Goal: Task Accomplishment & Management: Manage account settings

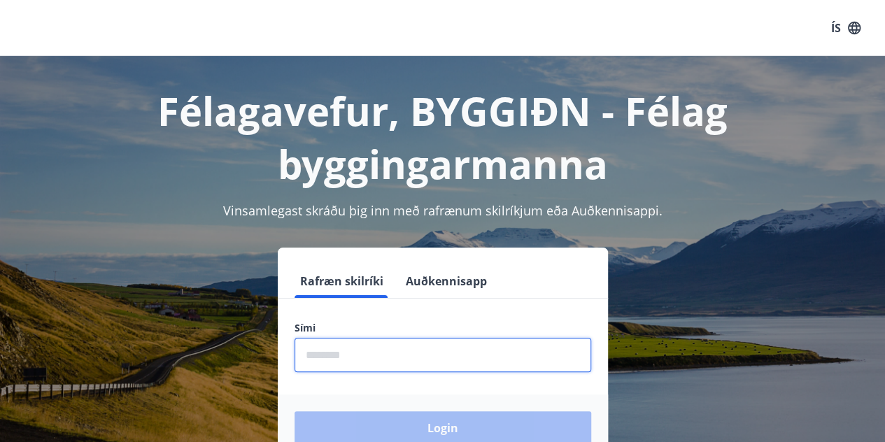
click at [339, 352] on input "phone" at bounding box center [443, 355] width 297 height 34
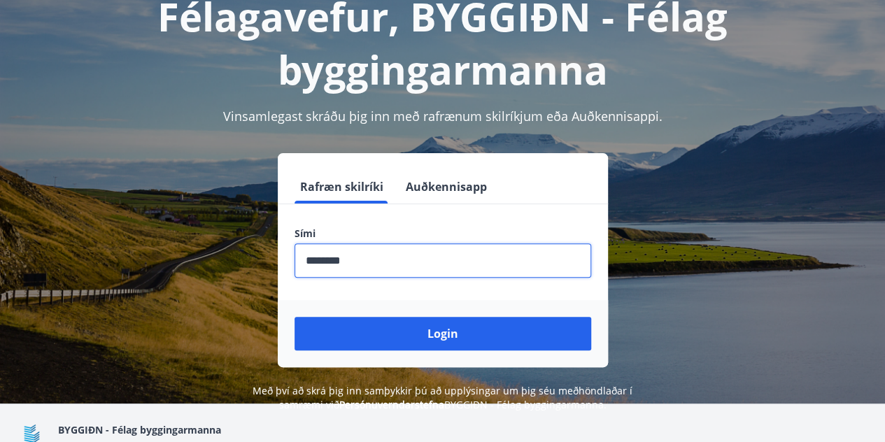
scroll to position [95, 0]
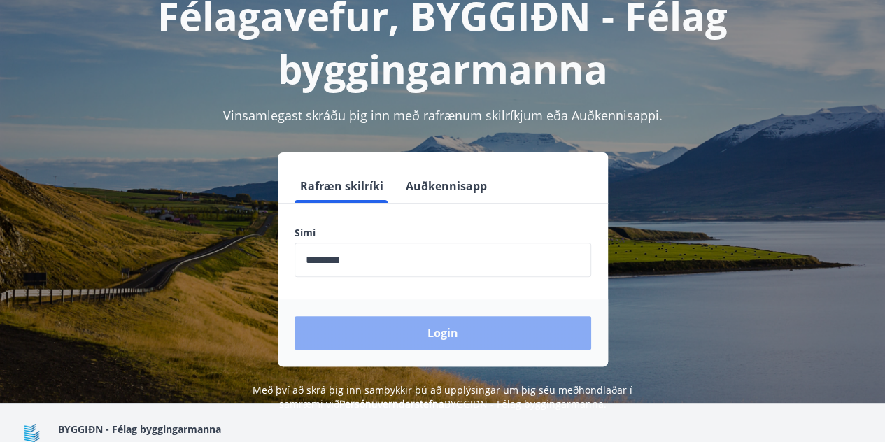
click at [465, 327] on button "Login" at bounding box center [443, 333] width 297 height 34
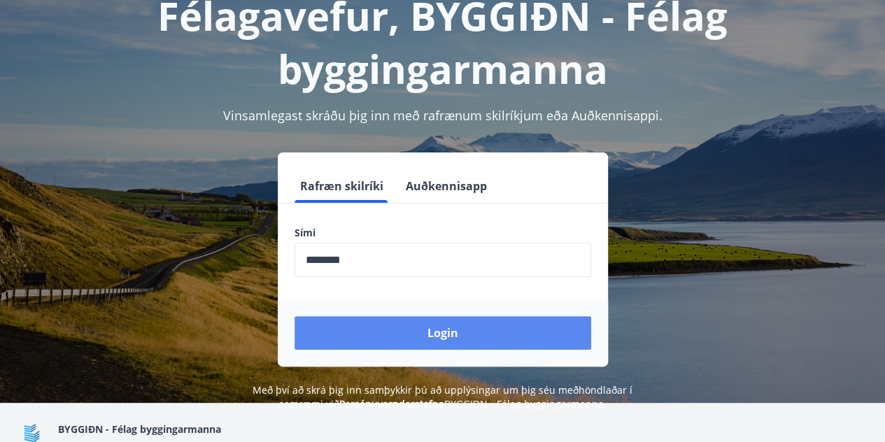
click at [458, 332] on button "Login" at bounding box center [443, 333] width 297 height 34
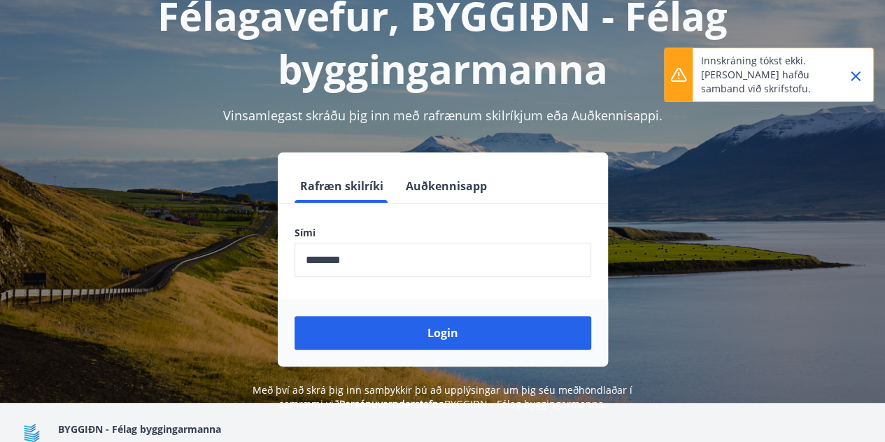
click at [396, 263] on input "phone" at bounding box center [443, 260] width 297 height 34
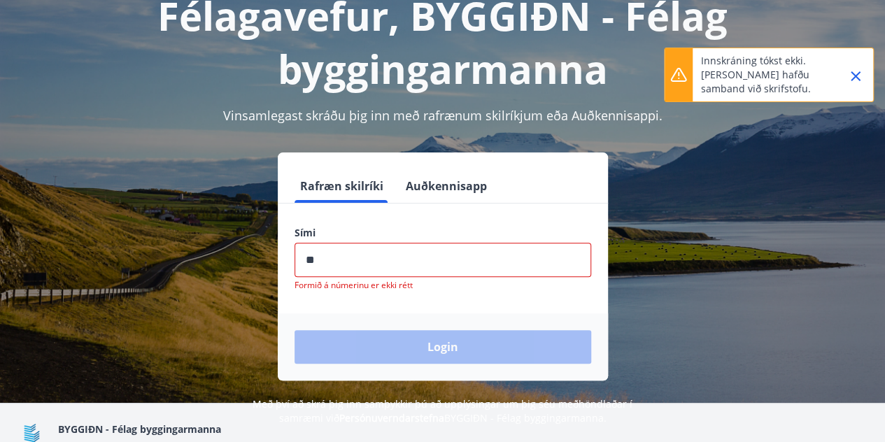
type input "*"
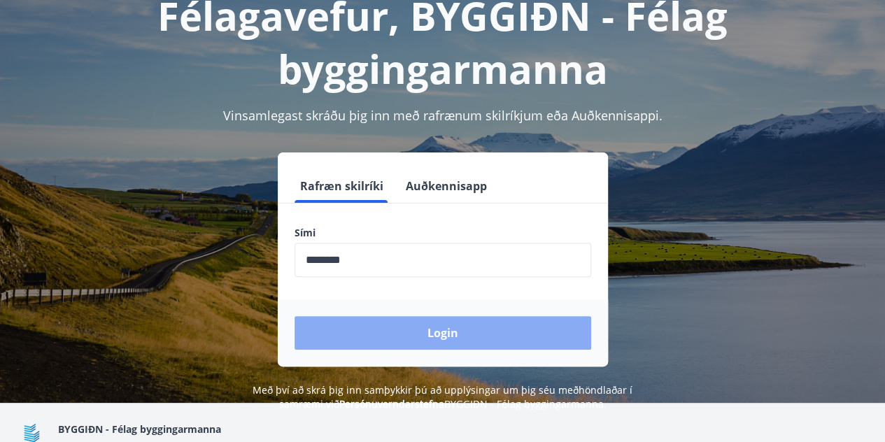
click at [448, 335] on button "Login" at bounding box center [443, 333] width 297 height 34
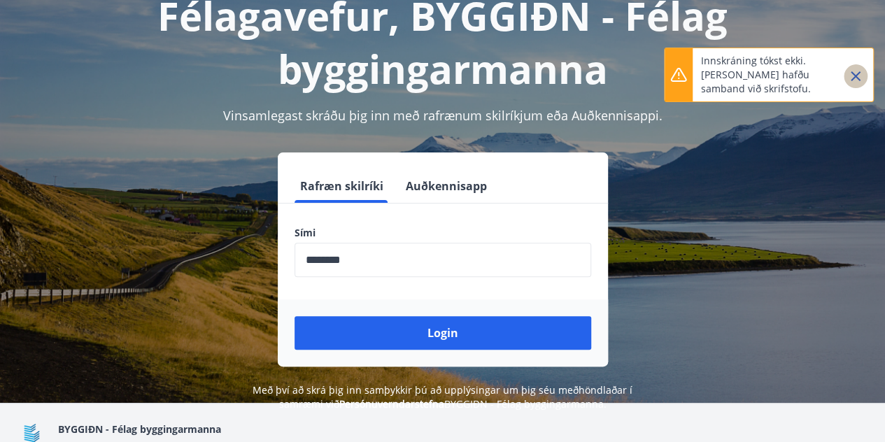
click at [858, 80] on icon "Close" at bounding box center [855, 76] width 17 height 17
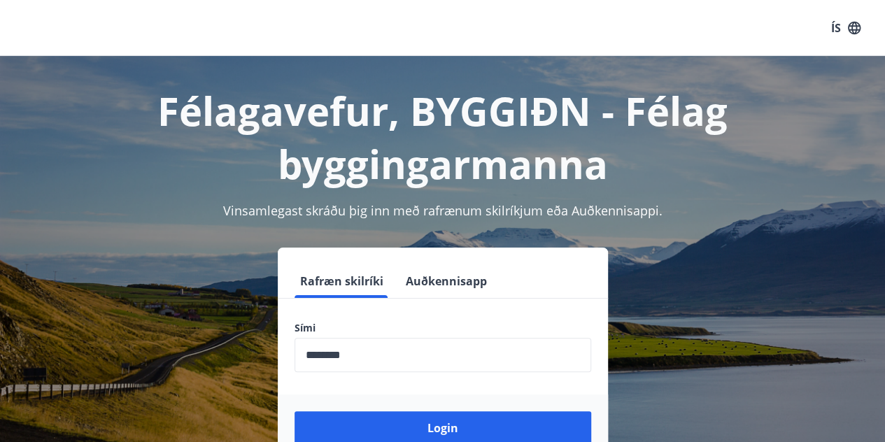
scroll to position [173, 0]
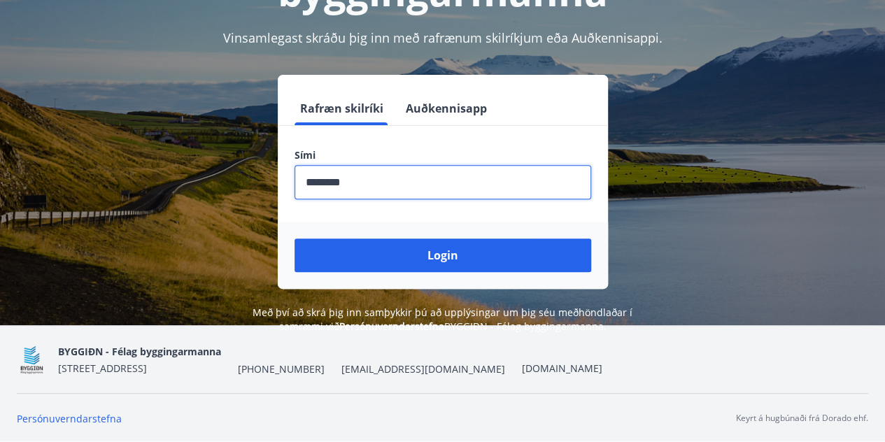
click at [332, 183] on input "phone" at bounding box center [443, 182] width 297 height 34
click at [327, 182] on input "phone" at bounding box center [443, 182] width 297 height 34
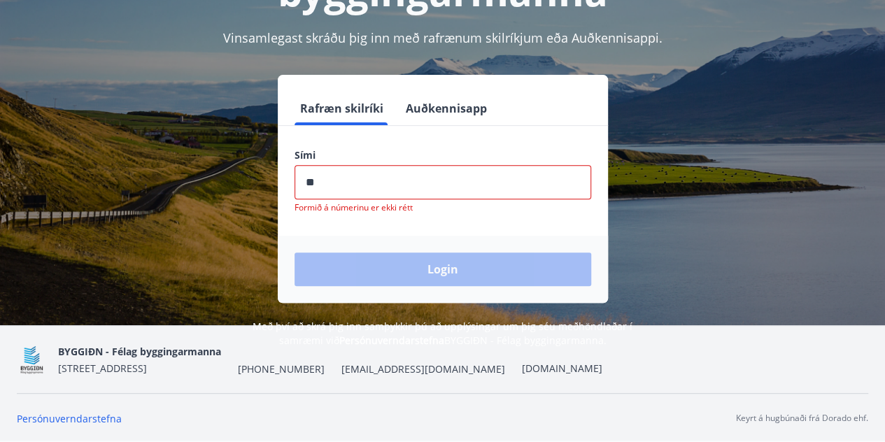
type input "********"
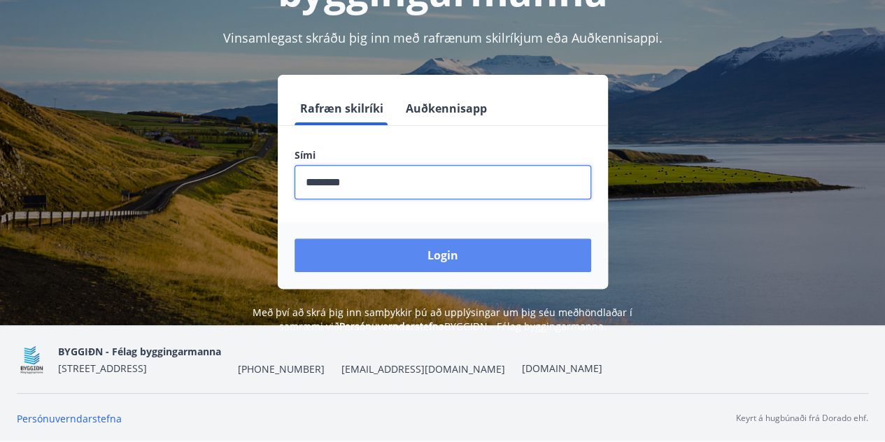
click at [440, 249] on button "Login" at bounding box center [443, 256] width 297 height 34
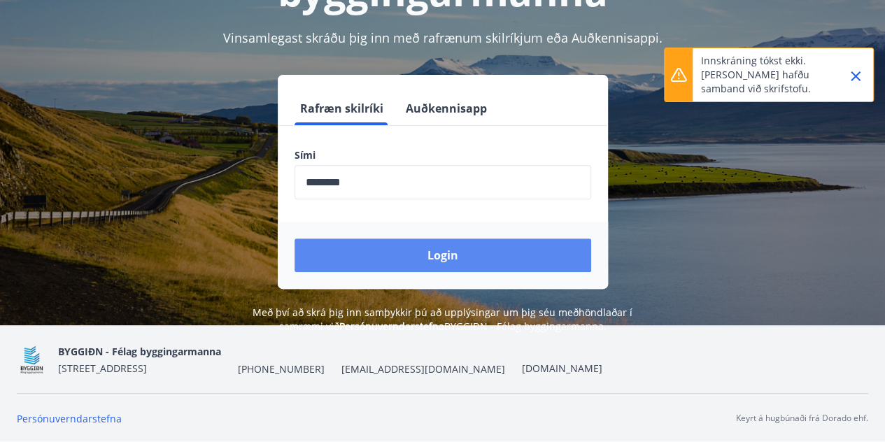
scroll to position [0, 0]
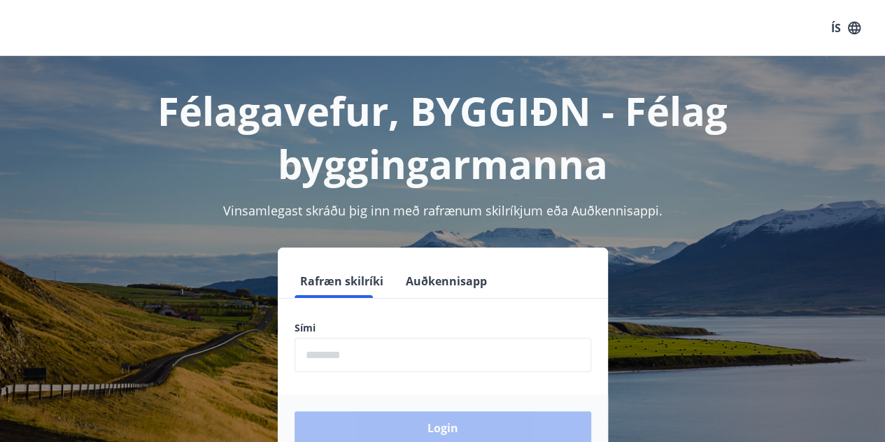
click at [312, 310] on form "Rafræn skilríki Auðkennisapp Sími ​ Login" at bounding box center [443, 363] width 330 height 197
click at [322, 361] on input "phone" at bounding box center [443, 355] width 297 height 34
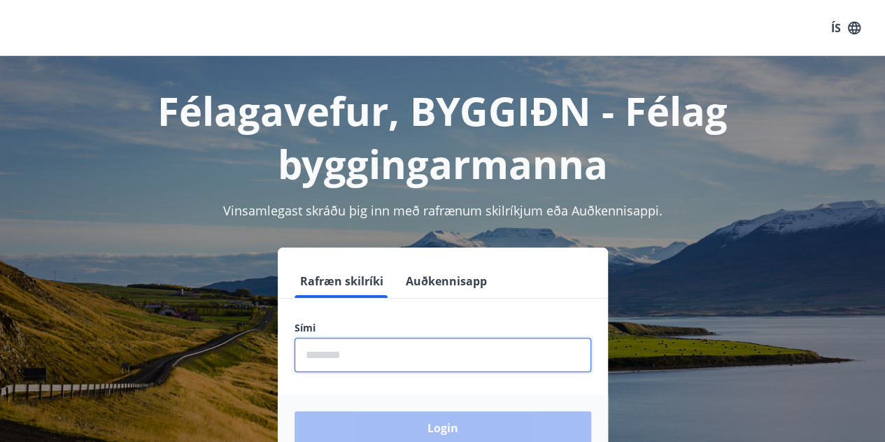
type input "********"
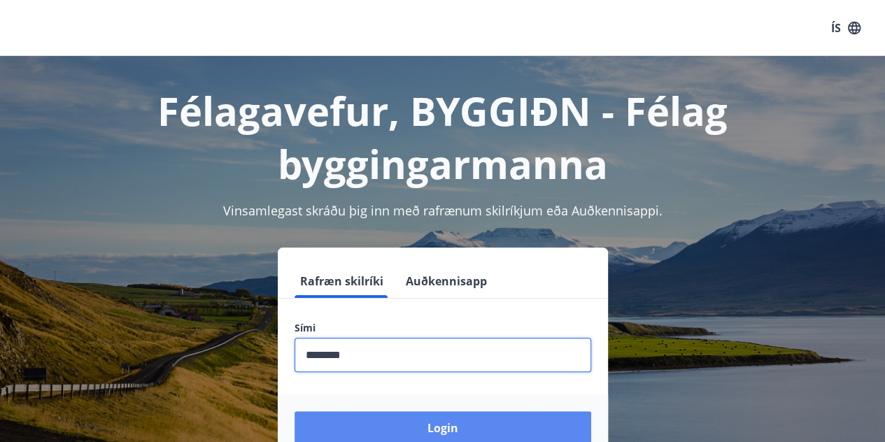
click at [441, 420] on button "Login" at bounding box center [443, 428] width 297 height 34
